Goal: Task Accomplishment & Management: Complete application form

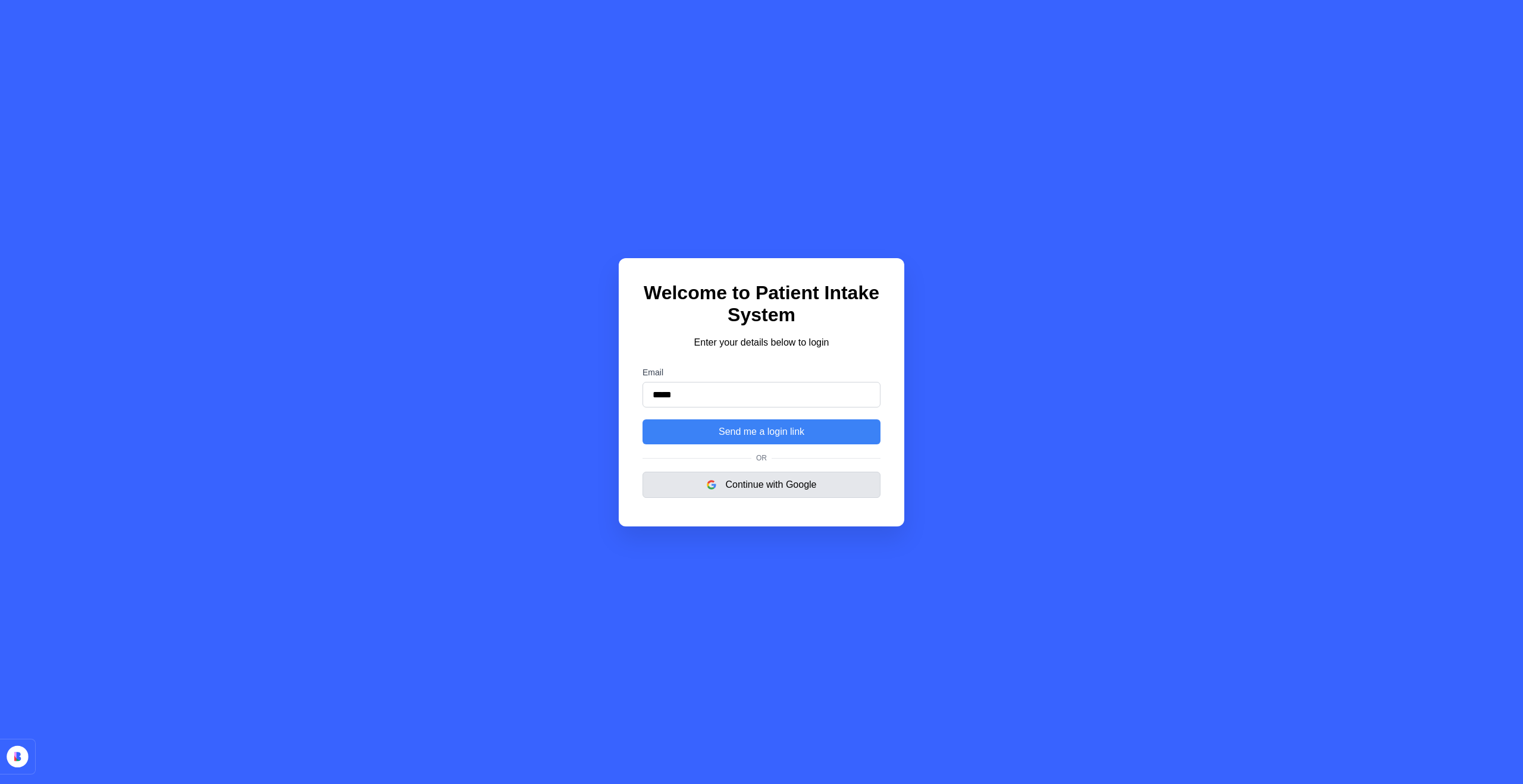
type input "**********"
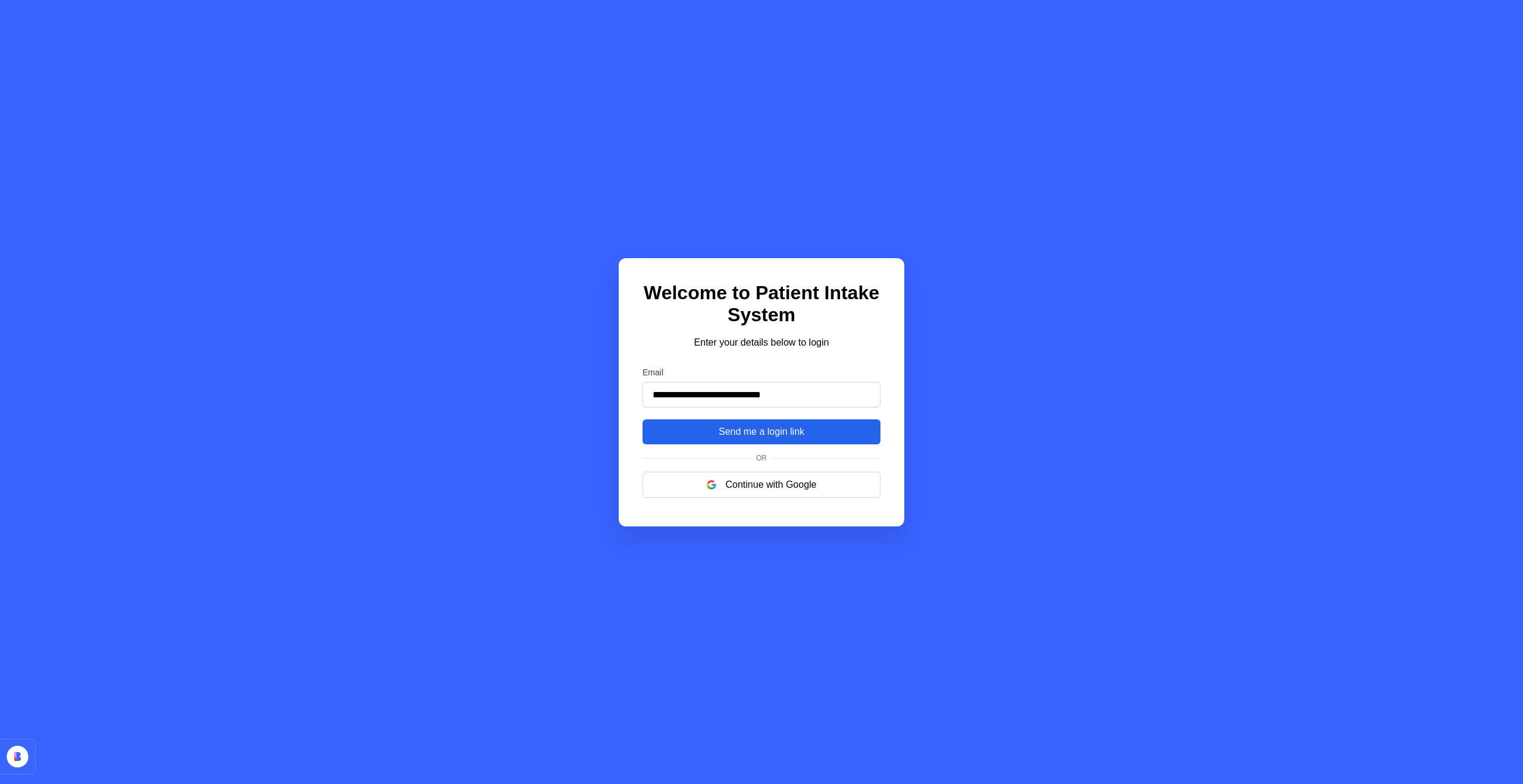
click at [746, 432] on button "Send me a login link" at bounding box center [761, 432] width 238 height 25
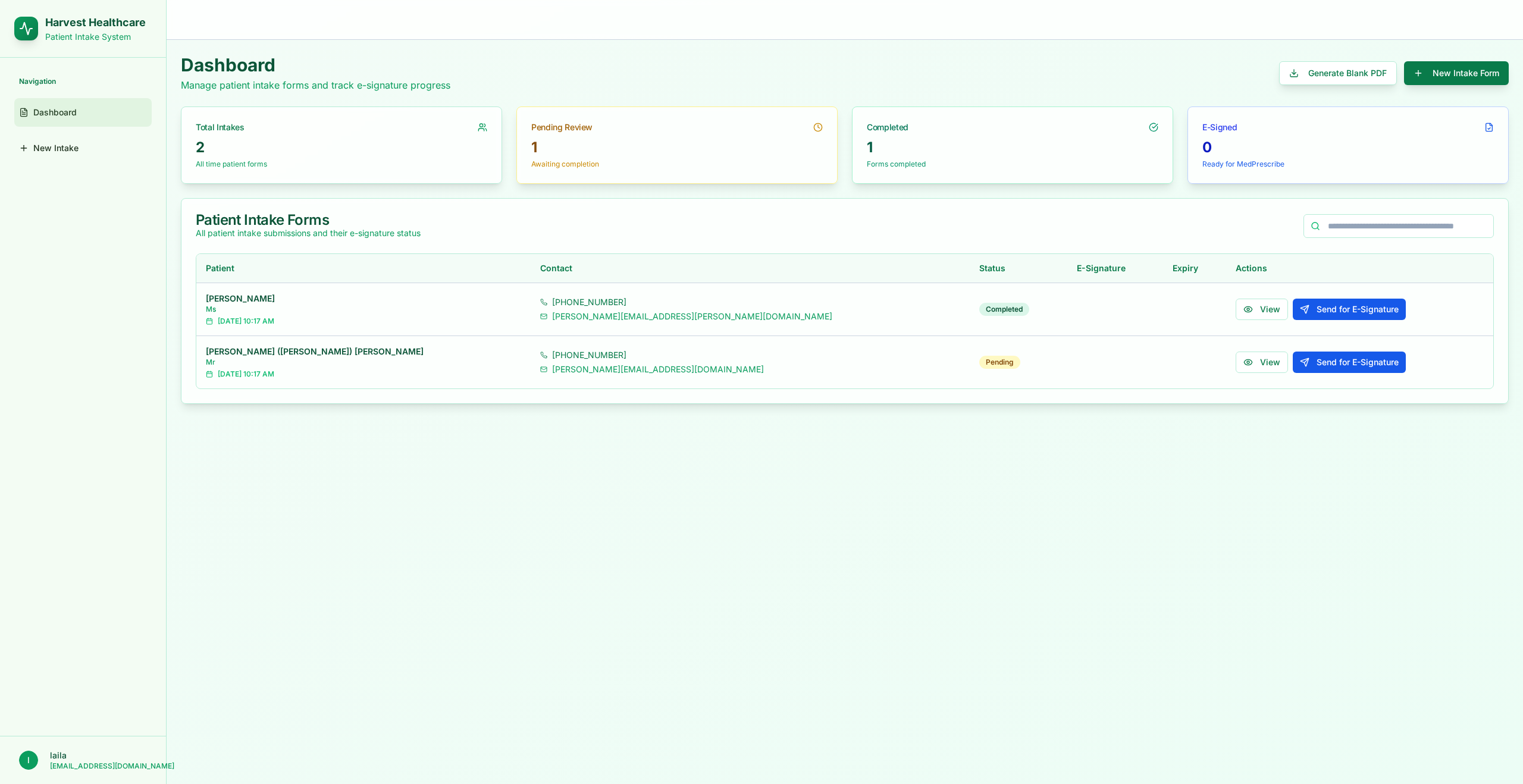
click at [1445, 78] on button "New Intake Form" at bounding box center [1456, 73] width 105 height 24
